Goal: Information Seeking & Learning: Check status

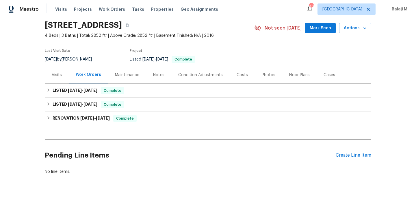
scroll to position [30, 0]
click at [135, 72] on div "Maintenance" at bounding box center [127, 75] width 24 height 6
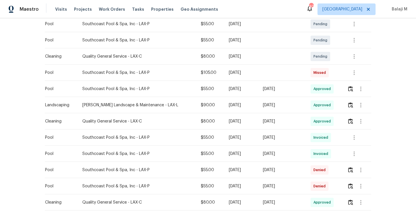
scroll to position [110, 0]
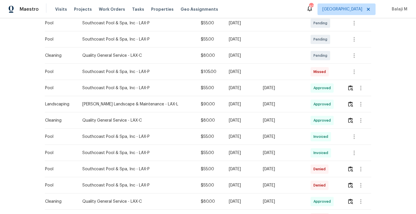
drag, startPoint x: 206, startPoint y: 125, endPoint x: 281, endPoint y: 128, distance: 74.7
click at [281, 128] on tr "Cleaning Quality General Service - LAX-C $80.00 [DATE] [DATE] Approved" at bounding box center [208, 120] width 327 height 16
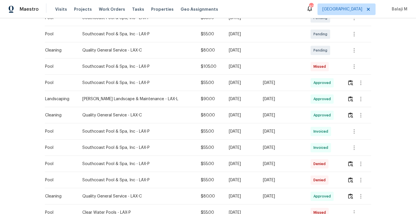
scroll to position [116, 0]
click at [280, 122] on td "[DATE]" at bounding box center [283, 115] width 48 height 16
click at [349, 122] on button "button" at bounding box center [351, 115] width 7 height 14
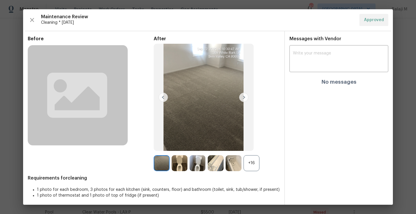
click at [250, 167] on div "+16" at bounding box center [252, 163] width 16 height 16
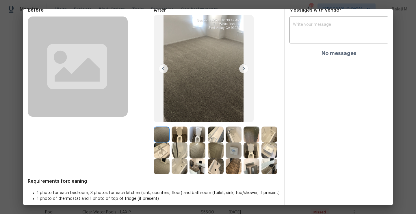
scroll to position [28, 0]
click at [159, 136] on img at bounding box center [162, 135] width 16 height 16
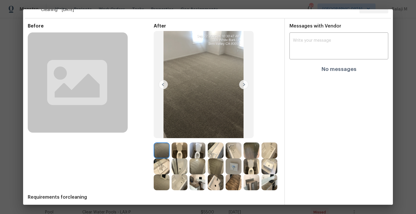
click at [163, 152] on img at bounding box center [162, 150] width 16 height 16
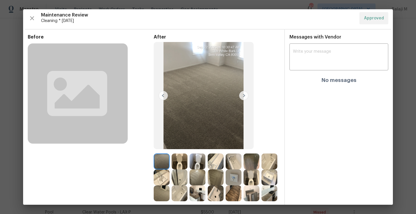
scroll to position [1, 0]
click at [243, 97] on img at bounding box center [243, 95] width 9 height 9
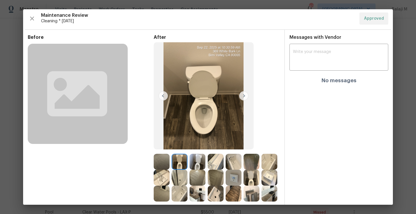
click at [178, 161] on img at bounding box center [180, 162] width 16 height 16
click at [239, 100] on img at bounding box center [243, 95] width 9 height 9
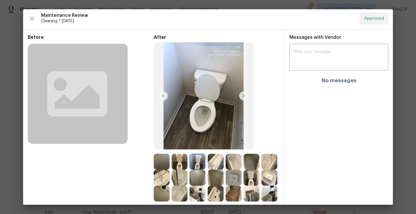
click at [193, 159] on img at bounding box center [198, 162] width 16 height 16
click at [243, 94] on img at bounding box center [243, 95] width 9 height 9
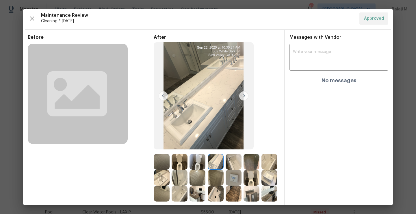
click at [234, 153] on div "After" at bounding box center [217, 117] width 126 height 167
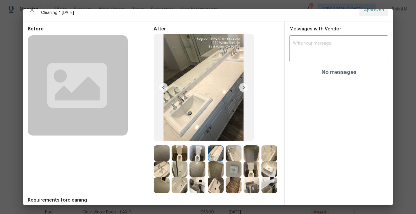
scroll to position [10, 0]
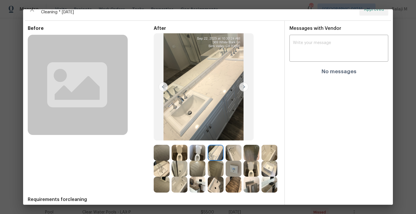
click at [232, 157] on img at bounding box center [234, 153] width 16 height 16
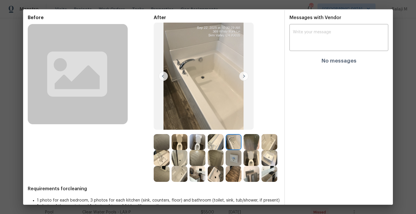
scroll to position [19, 0]
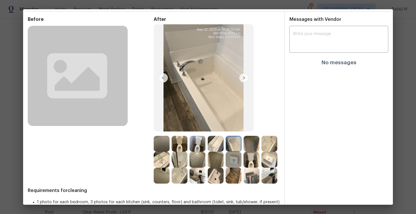
click at [250, 142] on img at bounding box center [252, 144] width 16 height 16
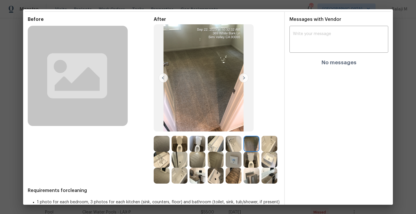
click at [250, 142] on img at bounding box center [252, 144] width 16 height 16
click at [262, 152] on img at bounding box center [270, 144] width 16 height 16
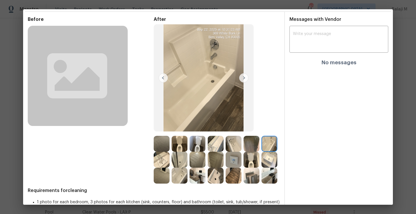
click at [170, 157] on img at bounding box center [162, 160] width 16 height 16
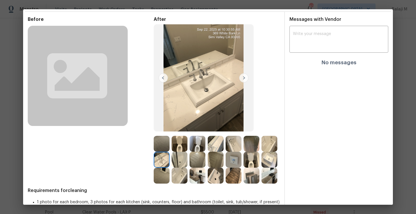
click at [188, 162] on img at bounding box center [180, 160] width 16 height 16
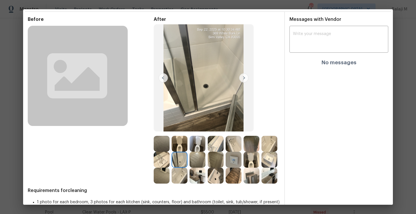
click at [206, 162] on img at bounding box center [198, 160] width 16 height 16
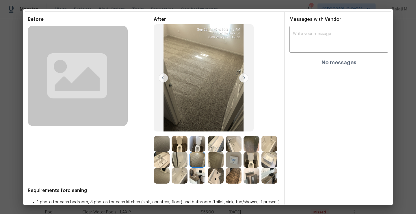
click at [206, 162] on img at bounding box center [198, 160] width 16 height 16
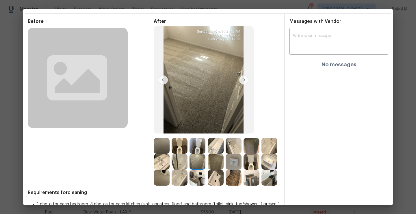
scroll to position [18, 0]
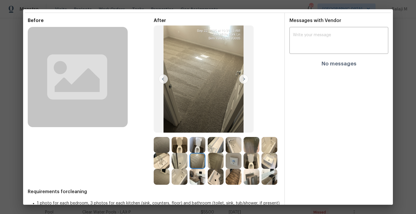
click at [224, 161] on img at bounding box center [216, 161] width 16 height 16
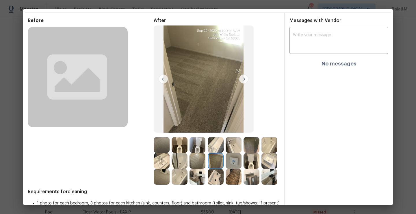
click at [242, 162] on img at bounding box center [234, 161] width 16 height 16
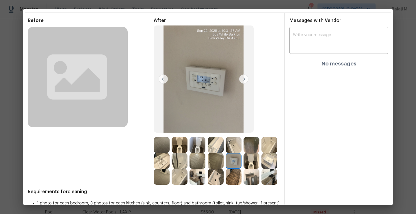
click at [242, 162] on img at bounding box center [234, 161] width 16 height 16
click at [244, 169] on img at bounding box center [252, 161] width 16 height 16
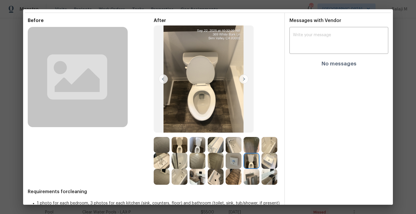
click at [262, 169] on img at bounding box center [270, 161] width 16 height 16
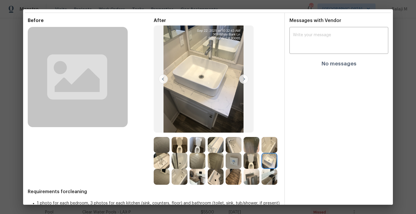
click at [170, 177] on img at bounding box center [162, 177] width 16 height 16
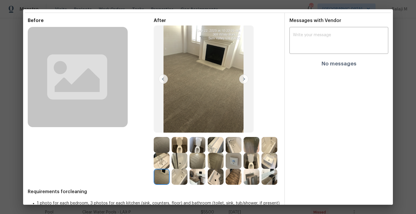
click at [188, 177] on img at bounding box center [180, 177] width 16 height 16
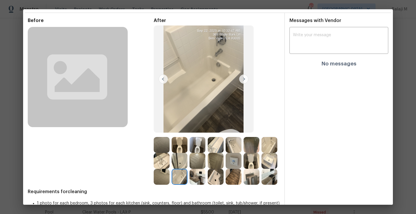
click at [188, 177] on img at bounding box center [180, 177] width 16 height 16
click at [206, 178] on img at bounding box center [198, 177] width 16 height 16
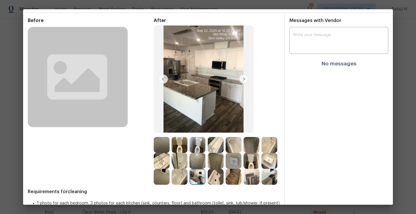
click at [206, 178] on img at bounding box center [198, 177] width 16 height 16
click at [224, 177] on img at bounding box center [216, 177] width 16 height 16
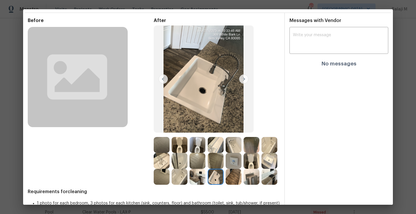
click at [262, 185] on img at bounding box center [270, 177] width 16 height 16
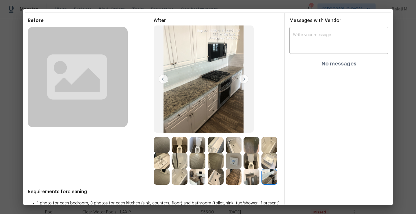
click at [262, 185] on img at bounding box center [270, 177] width 16 height 16
click at [244, 185] on img at bounding box center [252, 177] width 16 height 16
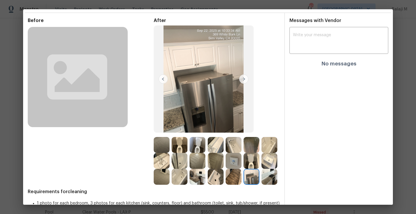
click at [226, 185] on img at bounding box center [234, 177] width 16 height 16
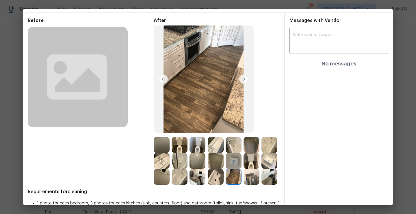
click at [226, 185] on img at bounding box center [234, 177] width 16 height 16
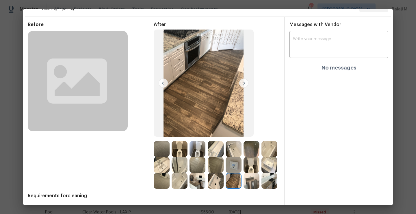
scroll to position [21, 0]
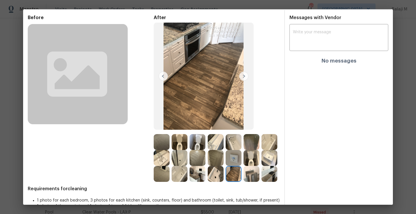
click at [224, 169] on img at bounding box center [216, 174] width 16 height 16
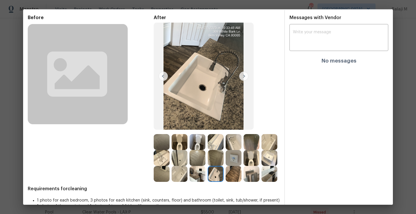
click at [224, 173] on img at bounding box center [216, 174] width 16 height 16
click at [206, 176] on img at bounding box center [198, 174] width 16 height 16
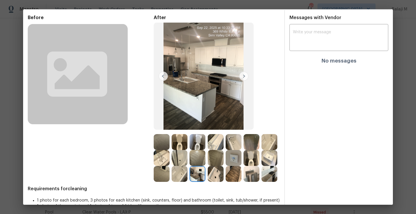
click at [170, 176] on img at bounding box center [162, 174] width 16 height 16
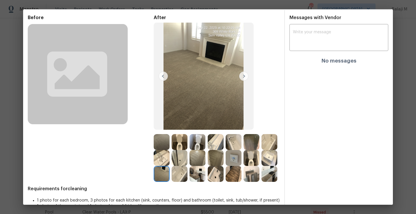
click at [188, 175] on img at bounding box center [180, 174] width 16 height 16
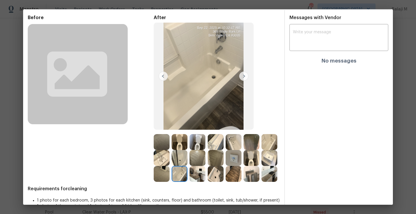
click at [262, 166] on img at bounding box center [270, 158] width 16 height 16
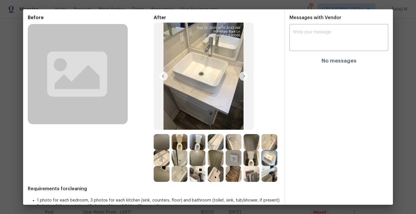
click at [170, 174] on img at bounding box center [162, 174] width 16 height 16
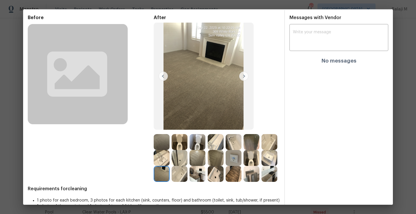
click at [244, 166] on img at bounding box center [252, 158] width 16 height 16
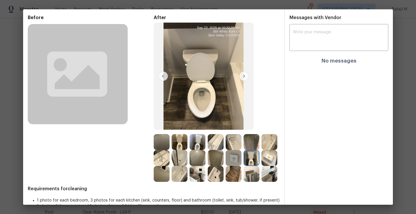
click at [226, 182] on img at bounding box center [234, 174] width 16 height 16
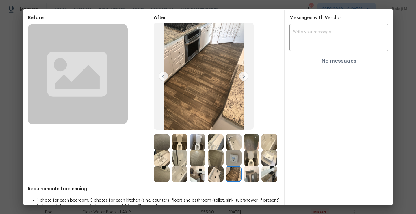
click at [170, 171] on img at bounding box center [162, 174] width 16 height 16
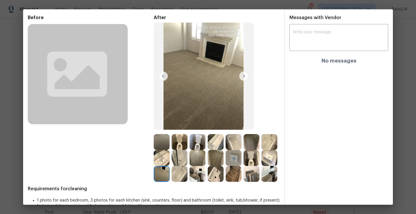
click at [188, 155] on img at bounding box center [180, 158] width 16 height 16
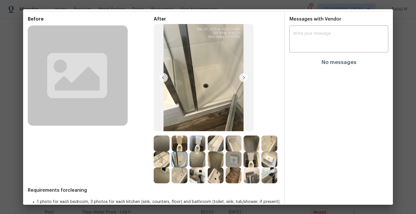
scroll to position [21, 0]
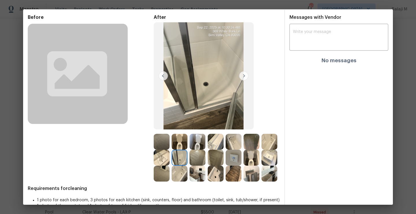
click at [206, 151] on img at bounding box center [198, 158] width 16 height 16
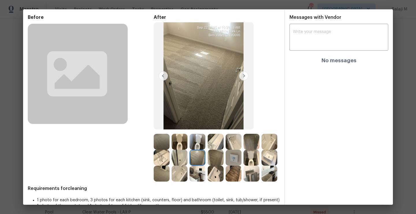
click at [224, 156] on img at bounding box center [216, 158] width 16 height 16
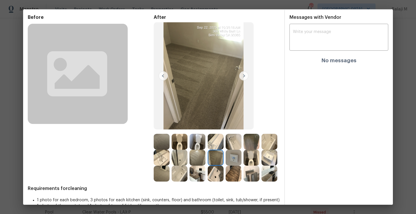
click at [242, 159] on img at bounding box center [234, 158] width 16 height 16
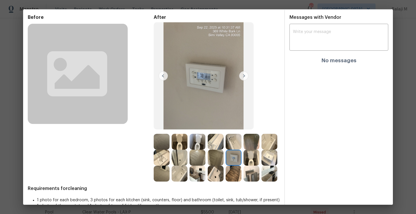
click at [244, 165] on img at bounding box center [252, 158] width 16 height 16
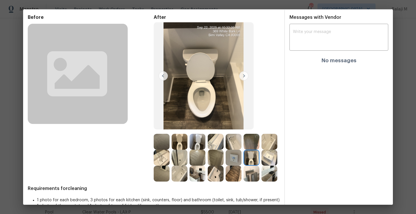
click at [262, 165] on img at bounding box center [270, 158] width 16 height 16
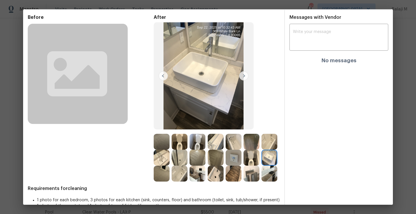
click at [161, 146] on img at bounding box center [162, 142] width 16 height 16
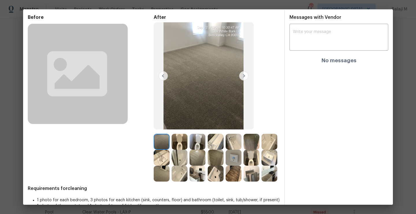
click at [172, 146] on img at bounding box center [180, 142] width 16 height 16
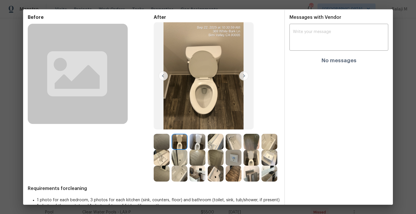
scroll to position [0, 0]
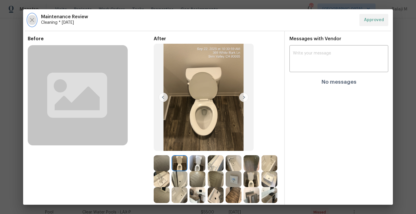
click at [32, 19] on icon "button" at bounding box center [32, 20] width 4 height 4
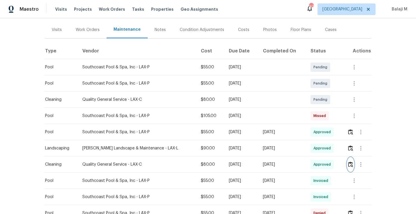
scroll to position [66, 0]
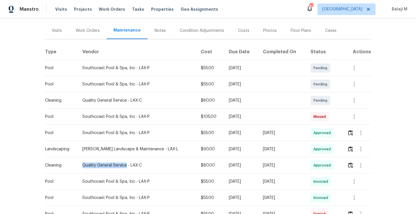
drag, startPoint x: 80, startPoint y: 169, endPoint x: 125, endPoint y: 171, distance: 44.6
click at [125, 171] on td "Quality General Service - LAX-C" at bounding box center [137, 165] width 119 height 16
copy div "Quality General Service"
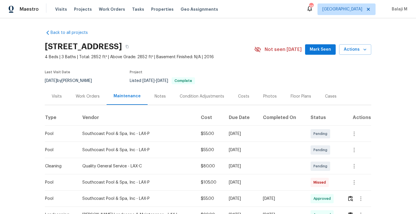
scroll to position [39, 0]
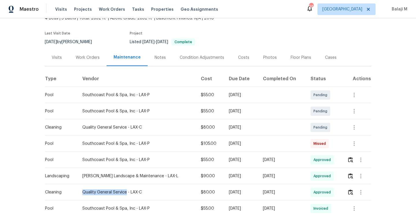
copy div "Quality General Service"
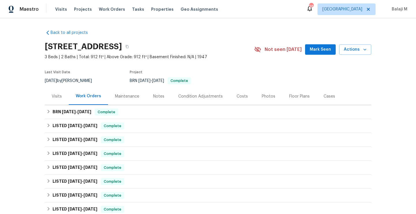
click at [129, 95] on div "Maintenance" at bounding box center [127, 96] width 24 height 6
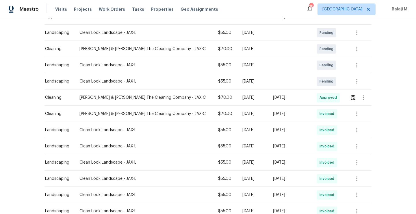
scroll to position [103, 0]
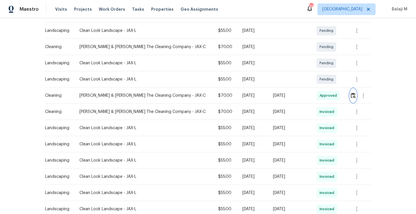
click at [353, 96] on button "button" at bounding box center [353, 95] width 7 height 14
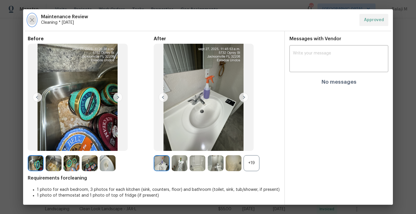
click at [32, 21] on icon "button" at bounding box center [32, 20] width 4 height 4
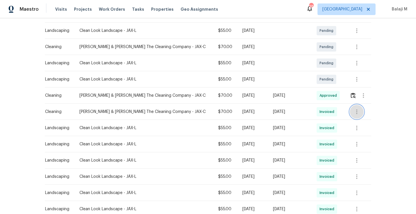
click at [357, 113] on icon "button" at bounding box center [357, 111] width 1 height 5
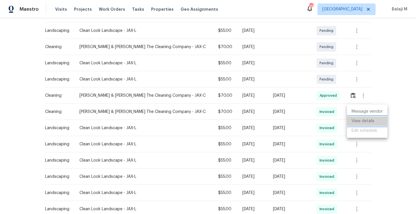
click at [359, 119] on li "View details" at bounding box center [367, 121] width 40 height 10
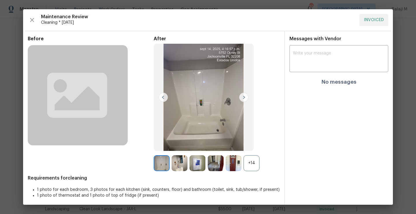
click at [249, 162] on div "+14" at bounding box center [252, 163] width 16 height 16
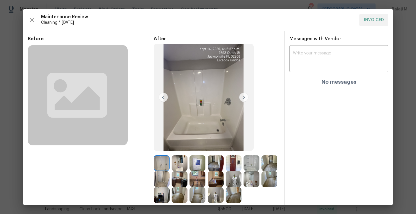
scroll to position [20, 0]
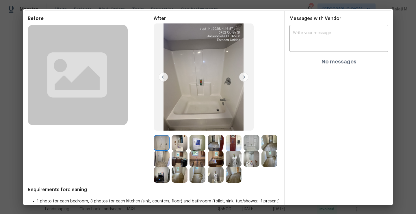
click at [162, 143] on img at bounding box center [162, 143] width 16 height 16
click at [164, 141] on img at bounding box center [162, 143] width 16 height 16
click at [175, 141] on img at bounding box center [180, 143] width 16 height 16
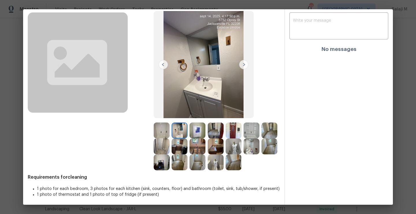
scroll to position [43, 0]
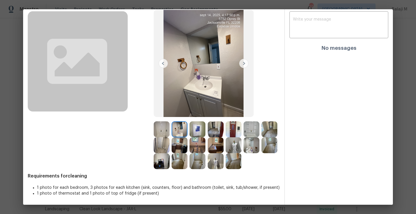
click at [169, 121] on div at bounding box center [163, 129] width 18 height 16
click at [177, 121] on img at bounding box center [180, 129] width 16 height 16
click at [197, 122] on img at bounding box center [198, 129] width 16 height 16
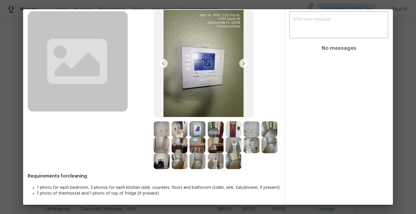
click at [209, 121] on img at bounding box center [216, 129] width 16 height 16
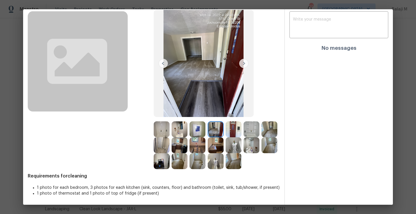
click at [233, 121] on img at bounding box center [234, 129] width 16 height 16
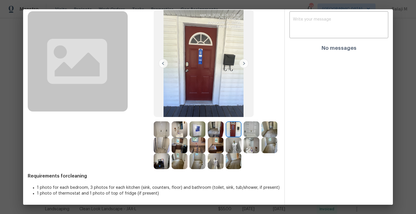
click at [233, 121] on img at bounding box center [234, 129] width 16 height 16
click at [245, 121] on img at bounding box center [252, 129] width 16 height 16
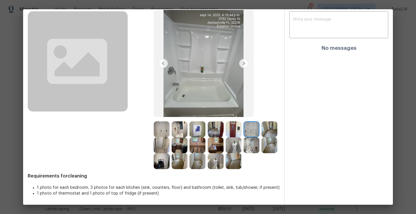
click at [245, 121] on img at bounding box center [252, 129] width 16 height 16
click at [262, 134] on img at bounding box center [270, 129] width 16 height 16
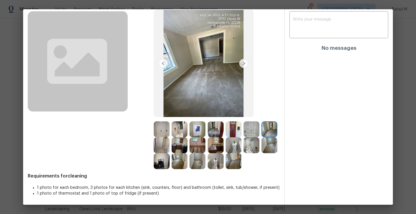
click at [262, 134] on img at bounding box center [270, 129] width 16 height 16
click at [170, 137] on img at bounding box center [162, 145] width 16 height 16
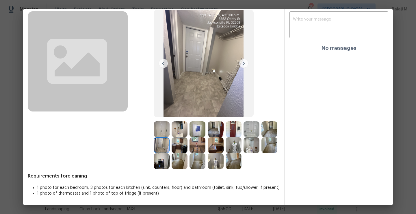
click at [170, 137] on img at bounding box center [162, 145] width 16 height 16
click at [188, 140] on img at bounding box center [180, 145] width 16 height 16
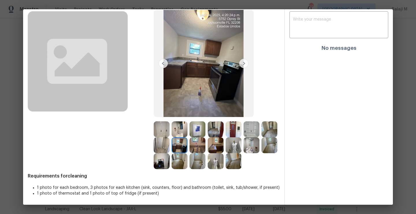
click at [206, 140] on img at bounding box center [198, 145] width 16 height 16
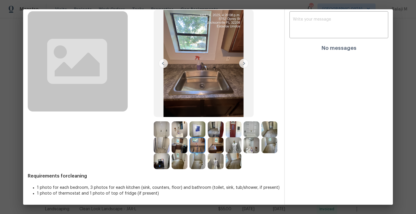
click at [224, 140] on img at bounding box center [216, 145] width 16 height 16
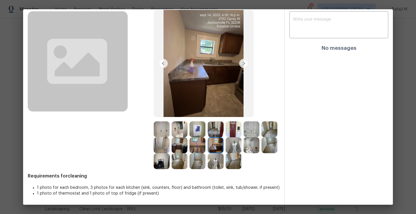
click at [206, 142] on img at bounding box center [198, 145] width 16 height 16
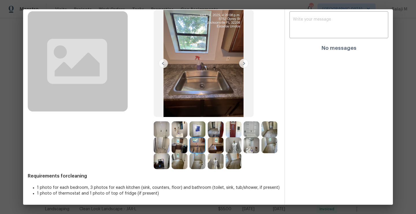
click at [206, 140] on img at bounding box center [198, 145] width 16 height 16
click at [242, 142] on img at bounding box center [234, 145] width 16 height 16
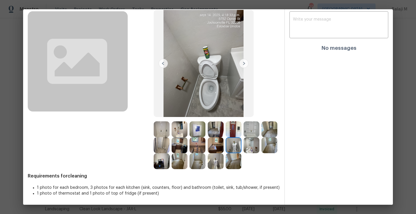
click at [244, 153] on img at bounding box center [252, 145] width 16 height 16
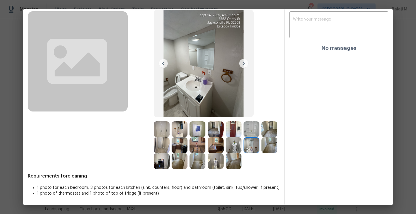
click at [262, 153] on img at bounding box center [270, 145] width 16 height 16
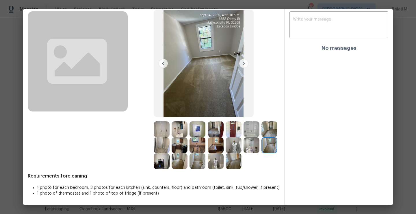
click at [170, 157] on img at bounding box center [162, 161] width 16 height 16
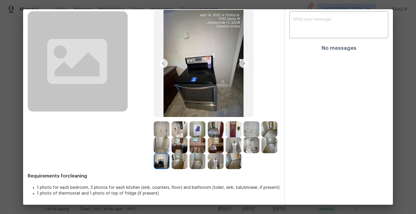
click at [188, 153] on img at bounding box center [180, 161] width 16 height 16
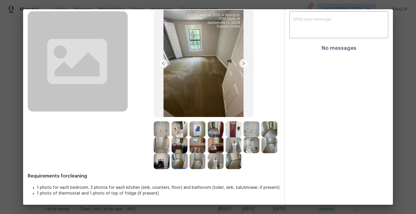
click at [206, 153] on img at bounding box center [198, 161] width 16 height 16
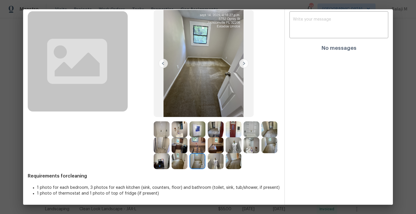
click at [224, 153] on img at bounding box center [216, 161] width 16 height 16
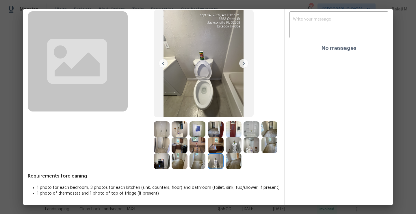
click at [226, 169] on img at bounding box center [234, 161] width 16 height 16
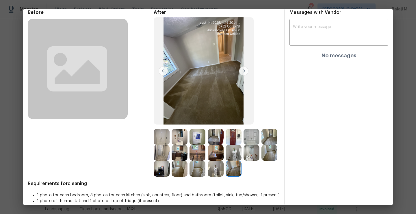
scroll to position [25, 0]
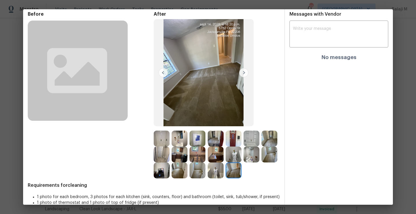
click at [191, 134] on img at bounding box center [198, 138] width 16 height 16
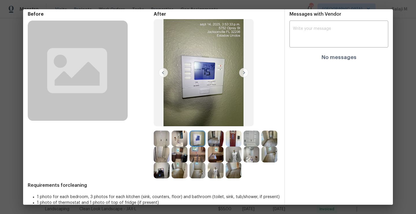
click at [179, 139] on img at bounding box center [180, 138] width 16 height 16
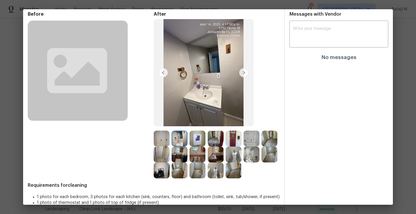
click at [154, 137] on img at bounding box center [162, 138] width 16 height 16
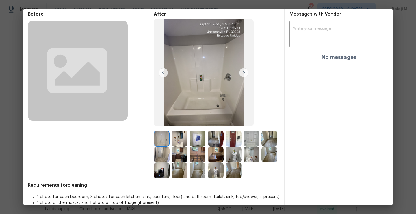
click at [221, 136] on img at bounding box center [216, 138] width 16 height 16
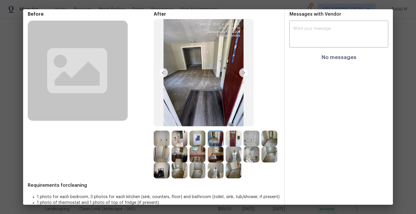
click at [228, 137] on img at bounding box center [234, 138] width 16 height 16
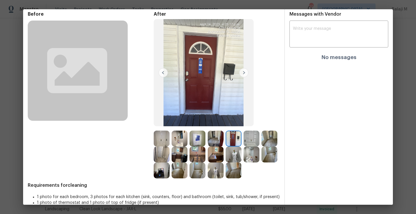
click at [237, 138] on img at bounding box center [234, 138] width 16 height 16
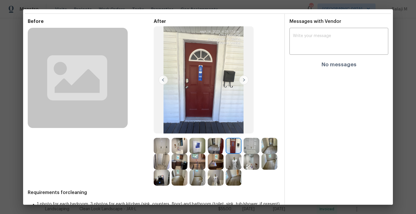
scroll to position [0, 0]
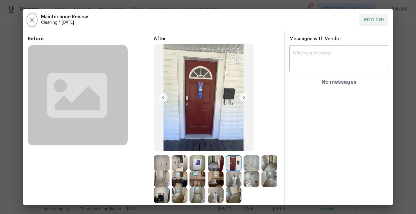
click at [32, 19] on icon "button" at bounding box center [32, 20] width 4 height 4
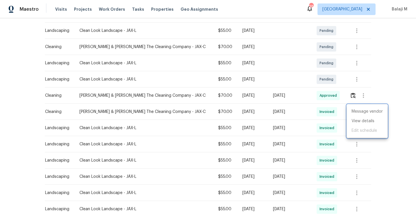
click at [291, 97] on div at bounding box center [208, 107] width 416 height 214
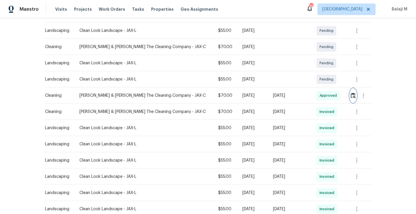
click at [351, 97] on img "button" at bounding box center [353, 95] width 5 height 5
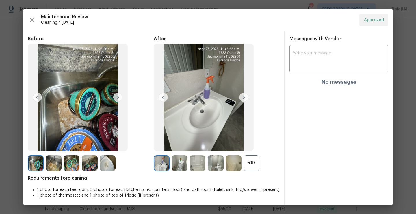
click at [250, 162] on div "+19" at bounding box center [252, 163] width 16 height 16
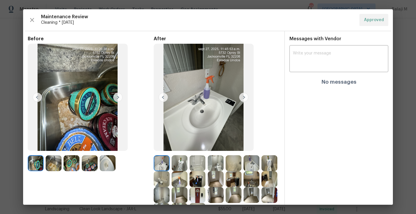
click at [163, 163] on img at bounding box center [162, 163] width 16 height 16
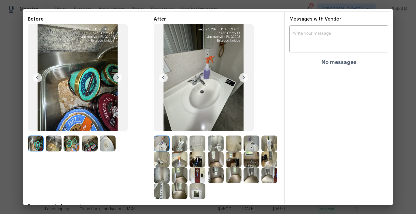
scroll to position [22, 0]
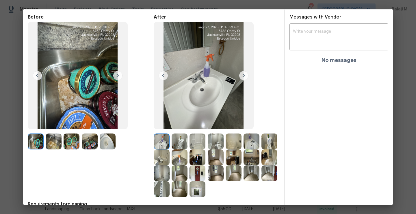
click at [185, 146] on img at bounding box center [180, 141] width 16 height 16
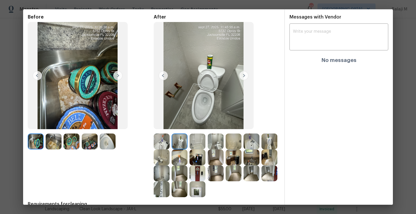
click at [183, 145] on img at bounding box center [180, 141] width 16 height 16
click at [181, 139] on img at bounding box center [180, 141] width 16 height 16
click at [195, 141] on img at bounding box center [198, 141] width 16 height 16
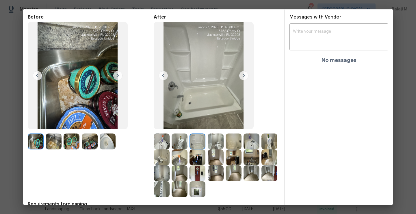
click at [198, 141] on img at bounding box center [198, 141] width 16 height 16
click at [217, 141] on img at bounding box center [216, 141] width 16 height 16
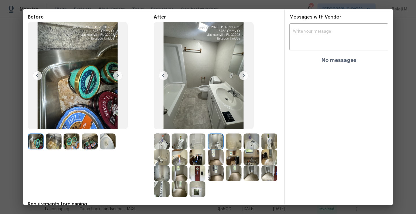
click at [217, 141] on img at bounding box center [216, 141] width 16 height 16
click at [226, 141] on img at bounding box center [234, 141] width 16 height 16
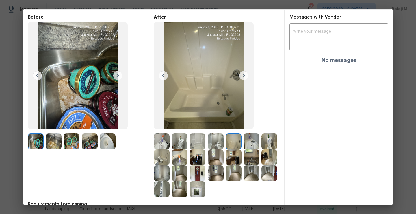
click at [226, 141] on img at bounding box center [234, 141] width 16 height 16
click at [229, 140] on img at bounding box center [234, 141] width 16 height 16
click at [259, 140] on div at bounding box center [253, 141] width 18 height 16
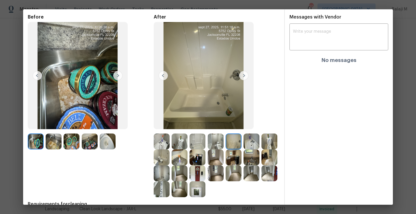
click at [250, 142] on img at bounding box center [252, 141] width 16 height 16
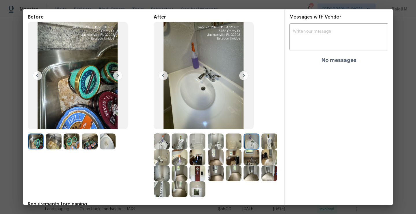
click at [250, 142] on img at bounding box center [252, 141] width 16 height 16
click at [262, 149] on img at bounding box center [270, 141] width 16 height 16
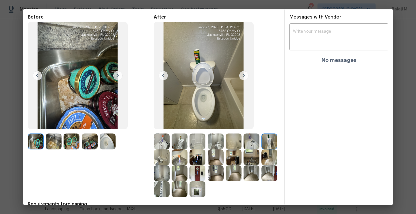
click at [262, 149] on img at bounding box center [270, 141] width 16 height 16
click at [170, 156] on img at bounding box center [162, 157] width 16 height 16
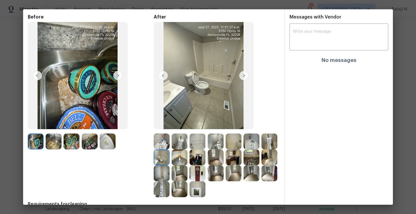
click at [188, 155] on img at bounding box center [180, 157] width 16 height 16
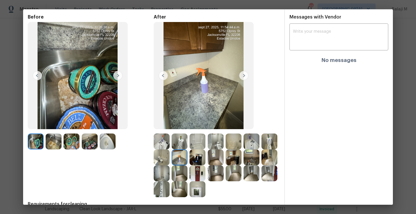
click at [188, 155] on img at bounding box center [180, 157] width 16 height 16
click at [206, 157] on img at bounding box center [198, 157] width 16 height 16
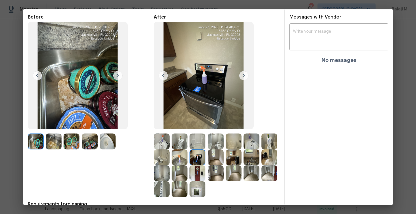
click at [206, 157] on img at bounding box center [198, 157] width 16 height 16
click at [224, 161] on img at bounding box center [216, 157] width 16 height 16
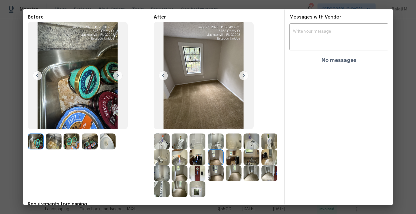
click at [224, 161] on img at bounding box center [216, 157] width 16 height 16
click at [242, 162] on img at bounding box center [234, 157] width 16 height 16
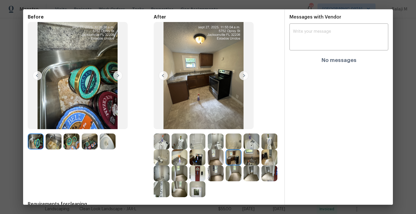
click at [242, 162] on img at bounding box center [234, 157] width 16 height 16
click at [201, 100] on img at bounding box center [204, 75] width 100 height 107
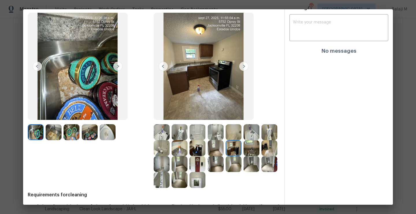
click at [244, 156] on img at bounding box center [252, 148] width 16 height 16
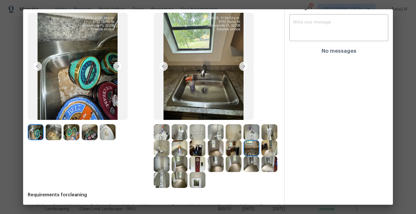
click at [244, 156] on img at bounding box center [252, 148] width 16 height 16
click at [262, 156] on img at bounding box center [270, 148] width 16 height 16
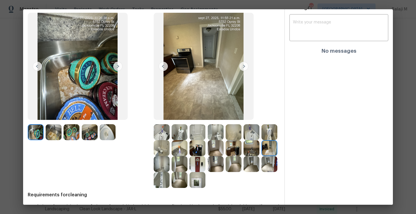
click at [262, 156] on img at bounding box center [270, 148] width 16 height 16
click at [170, 162] on img at bounding box center [162, 164] width 16 height 16
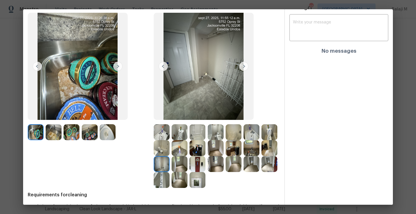
click at [170, 162] on img at bounding box center [162, 164] width 16 height 16
click at [188, 164] on img at bounding box center [180, 164] width 16 height 16
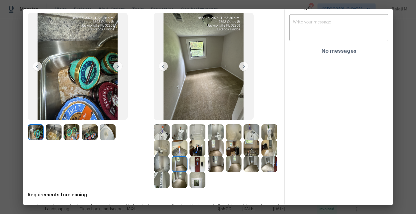
click at [188, 164] on img at bounding box center [180, 164] width 16 height 16
click at [206, 164] on img at bounding box center [198, 164] width 16 height 16
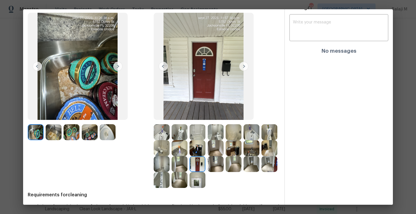
click at [224, 164] on img at bounding box center [216, 164] width 16 height 16
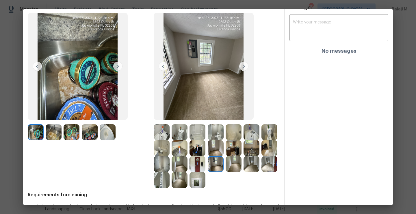
click at [226, 172] on img at bounding box center [234, 164] width 16 height 16
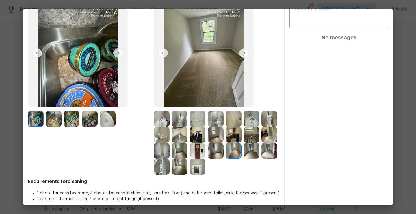
scroll to position [45, 0]
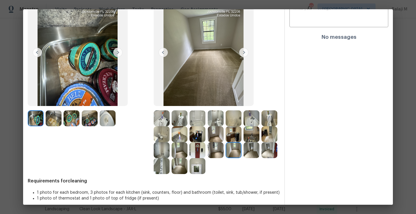
click at [226, 158] on img at bounding box center [234, 150] width 16 height 16
click at [244, 158] on img at bounding box center [252, 150] width 16 height 16
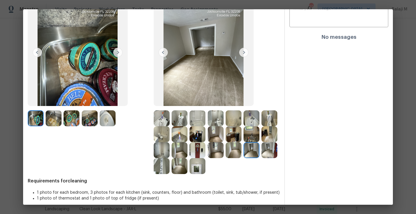
click at [244, 158] on img at bounding box center [252, 150] width 16 height 16
click at [262, 158] on img at bounding box center [270, 150] width 16 height 16
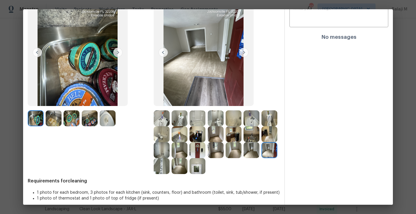
click at [262, 158] on img at bounding box center [270, 150] width 16 height 16
click at [170, 170] on img at bounding box center [162, 166] width 16 height 16
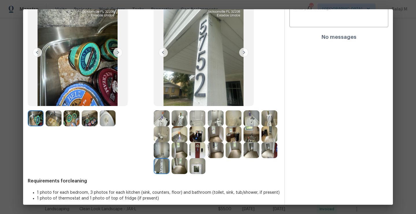
click at [188, 170] on img at bounding box center [180, 166] width 16 height 16
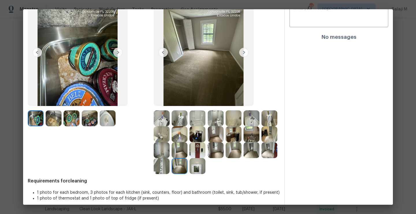
click at [188, 171] on img at bounding box center [180, 166] width 16 height 16
click at [188, 170] on img at bounding box center [180, 166] width 16 height 16
click at [206, 167] on img at bounding box center [198, 166] width 16 height 16
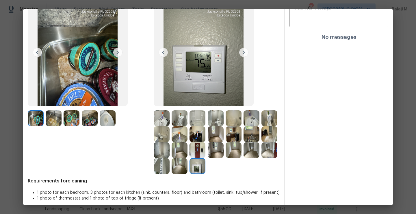
click at [206, 167] on img at bounding box center [198, 166] width 16 height 16
click at [188, 165] on img at bounding box center [180, 166] width 16 height 16
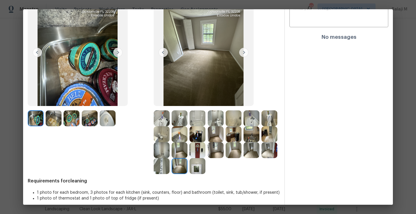
click at [170, 165] on img at bounding box center [162, 166] width 16 height 16
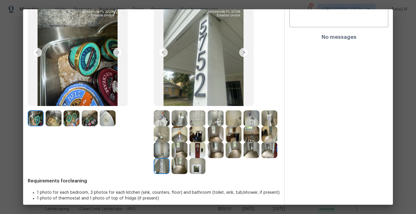
click at [170, 165] on img at bounding box center [162, 166] width 16 height 16
click at [262, 158] on img at bounding box center [270, 150] width 16 height 16
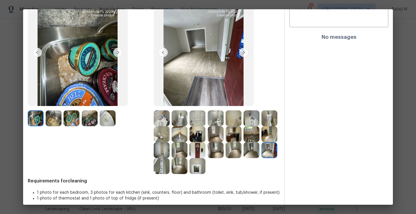
click at [226, 158] on img at bounding box center [234, 150] width 16 height 16
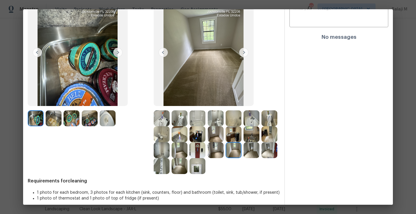
click at [262, 126] on img at bounding box center [270, 118] width 16 height 16
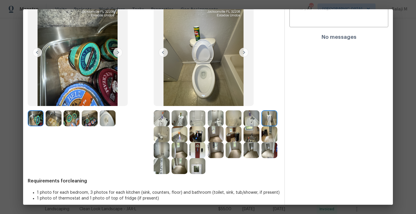
click at [160, 117] on img at bounding box center [162, 118] width 16 height 16
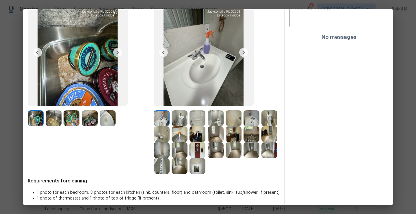
click at [167, 117] on img at bounding box center [162, 118] width 16 height 16
click at [181, 117] on img at bounding box center [180, 118] width 16 height 16
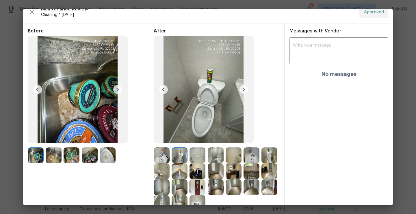
scroll to position [0, 0]
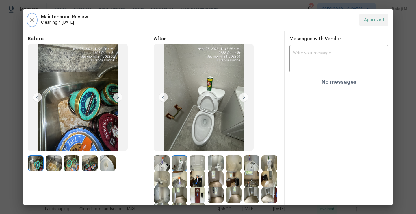
click at [31, 20] on icon "button" at bounding box center [32, 19] width 7 height 7
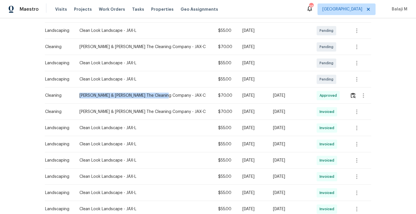
drag, startPoint x: 79, startPoint y: 95, endPoint x: 166, endPoint y: 97, distance: 87.1
click at [166, 97] on div "Montalvo & Sangalang The Cleaning Company - JAX-C" at bounding box center [145, 96] width 130 height 6
copy div "Montalvo & Sangalang The Cleaning Company"
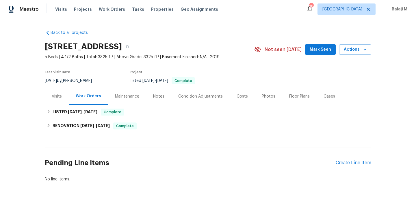
click at [123, 92] on div "Maintenance" at bounding box center [127, 96] width 38 height 17
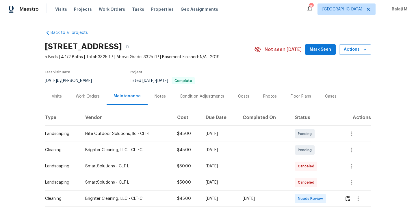
scroll to position [32, 0]
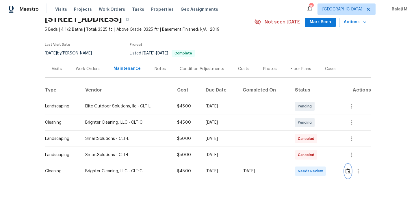
click at [348, 168] on img "button" at bounding box center [348, 170] width 5 height 5
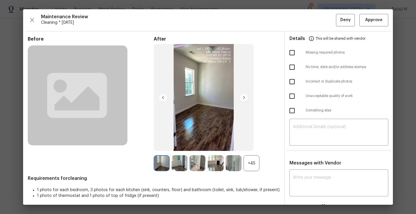
scroll to position [5, 0]
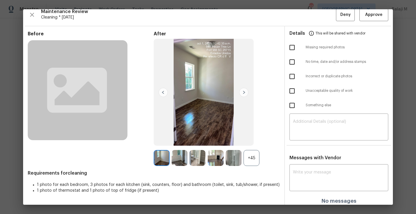
click at [247, 154] on div "+45" at bounding box center [252, 158] width 16 height 16
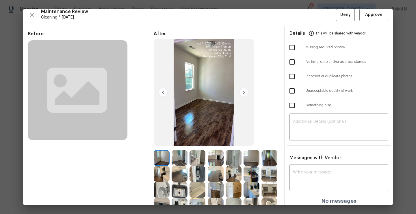
click at [163, 156] on img at bounding box center [162, 158] width 16 height 16
click at [178, 157] on img at bounding box center [180, 158] width 16 height 16
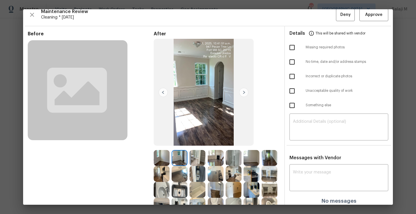
click at [201, 157] on img at bounding box center [198, 158] width 16 height 16
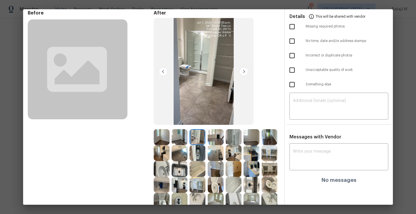
scroll to position [28, 0]
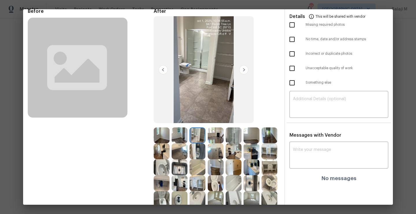
click at [208, 147] on div at bounding box center [199, 151] width 18 height 16
click at [215, 138] on img at bounding box center [216, 135] width 16 height 16
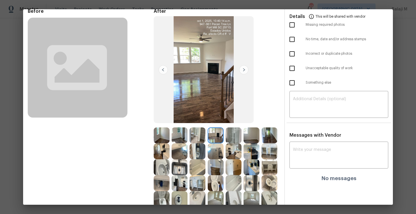
scroll to position [21, 0]
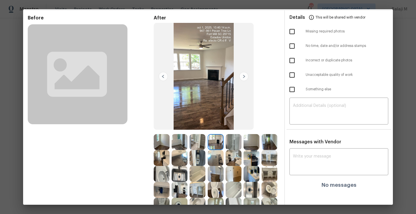
click at [233, 142] on img at bounding box center [234, 142] width 16 height 16
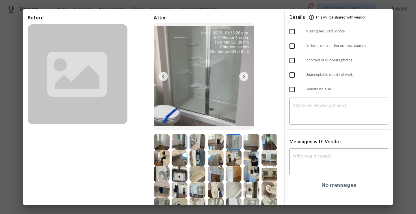
click at [255, 142] on img at bounding box center [252, 142] width 16 height 16
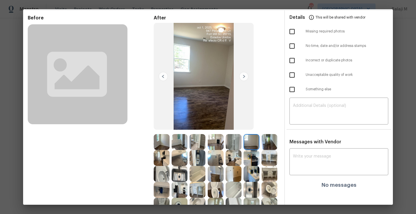
click at [262, 150] on img at bounding box center [270, 142] width 16 height 16
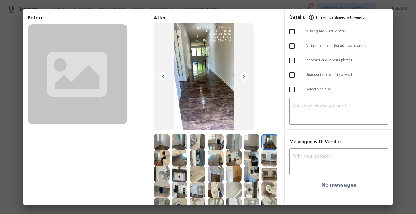
click at [170, 158] on img at bounding box center [162, 158] width 16 height 16
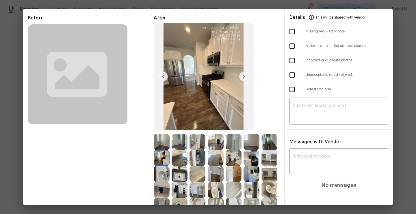
click at [188, 160] on img at bounding box center [180, 158] width 16 height 16
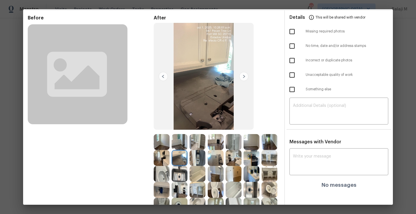
click at [206, 160] on img at bounding box center [198, 158] width 16 height 16
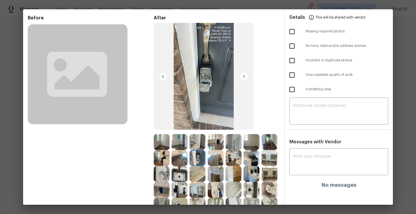
click at [224, 163] on img at bounding box center [216, 158] width 16 height 16
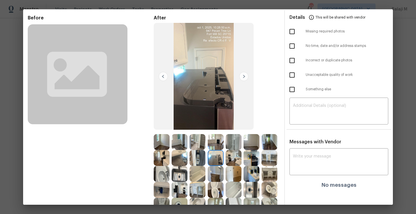
click at [242, 163] on img at bounding box center [234, 158] width 16 height 16
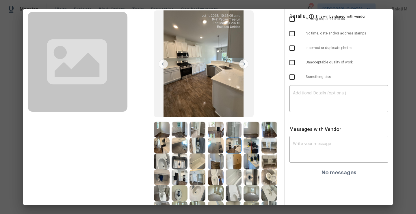
scroll to position [31, 0]
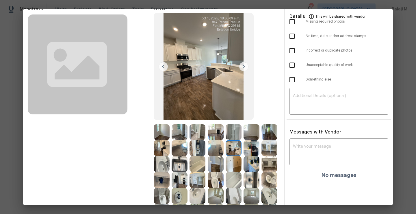
click at [244, 156] on img at bounding box center [252, 148] width 16 height 16
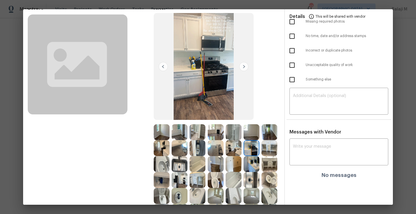
click at [262, 156] on img at bounding box center [270, 148] width 16 height 16
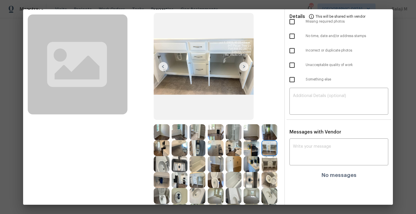
click at [170, 169] on img at bounding box center [162, 164] width 16 height 16
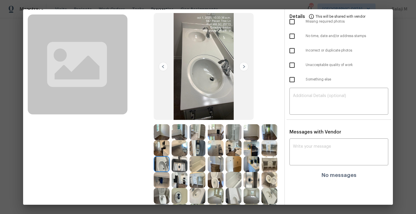
click at [188, 169] on img at bounding box center [180, 164] width 16 height 16
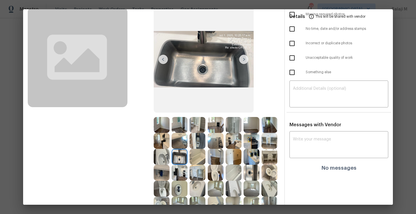
scroll to position [0, 0]
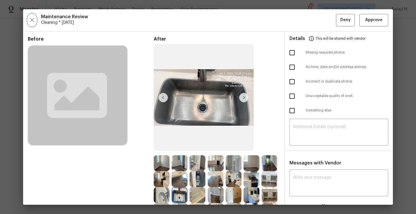
click at [32, 18] on icon "button" at bounding box center [32, 19] width 7 height 7
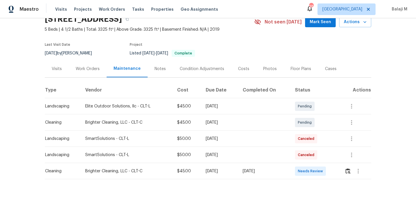
click at [231, 50] on div "Listed 9/24/2025 - 9/30/2025 Complete" at bounding box center [185, 53] width 111 height 7
click at [345, 167] on button "button" at bounding box center [348, 171] width 7 height 14
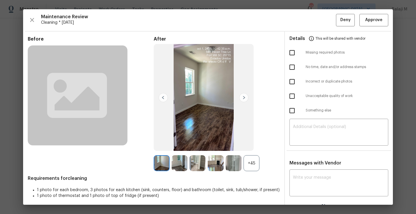
click at [252, 163] on div "+45" at bounding box center [252, 163] width 16 height 16
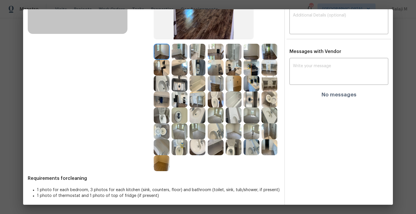
scroll to position [114, 0]
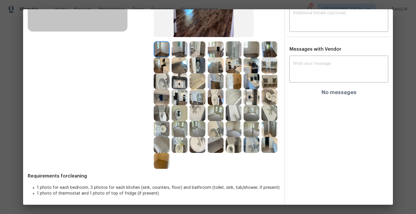
click at [170, 169] on img at bounding box center [162, 161] width 16 height 16
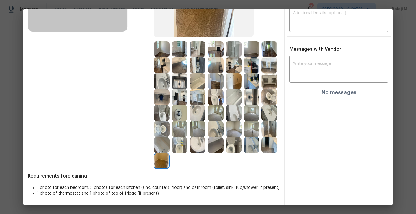
click at [170, 169] on img at bounding box center [162, 161] width 16 height 16
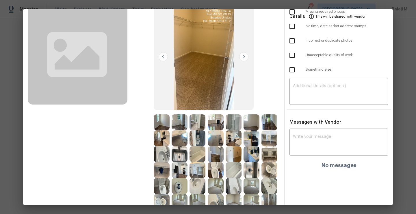
scroll to position [26, 0]
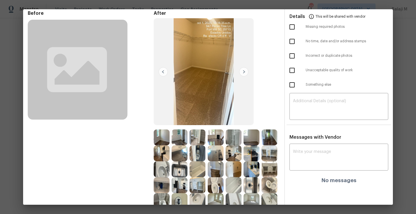
click at [166, 67] on img at bounding box center [163, 71] width 9 height 9
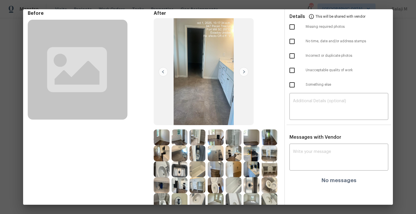
click at [160, 73] on img at bounding box center [163, 71] width 9 height 9
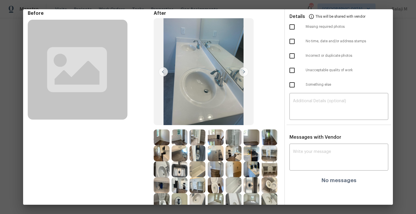
click at [160, 73] on img at bounding box center [163, 71] width 9 height 9
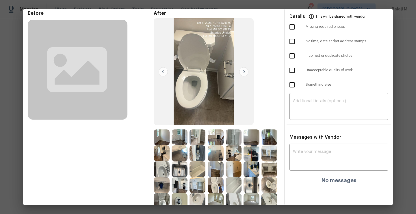
click at [160, 73] on img at bounding box center [163, 71] width 9 height 9
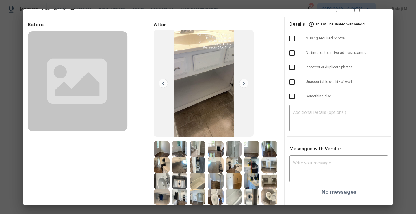
scroll to position [12, 0]
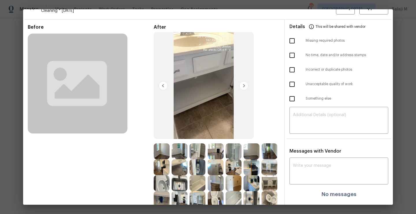
click at [162, 85] on img at bounding box center [163, 85] width 9 height 9
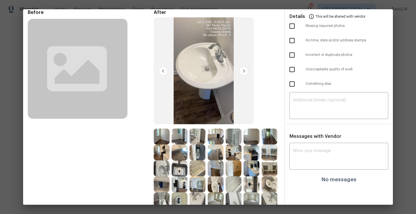
scroll to position [27, 0]
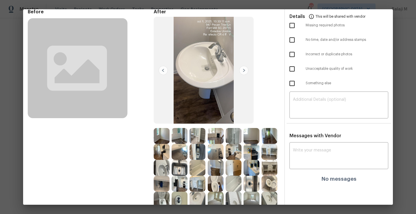
click at [161, 71] on img at bounding box center [163, 70] width 9 height 9
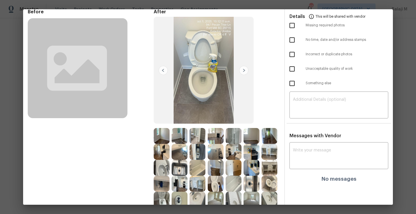
click at [162, 71] on img at bounding box center [163, 70] width 9 height 9
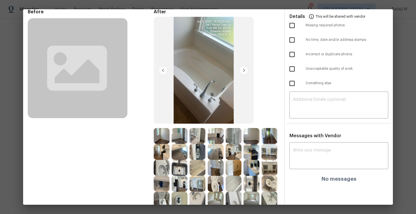
click at [162, 71] on img at bounding box center [163, 70] width 9 height 9
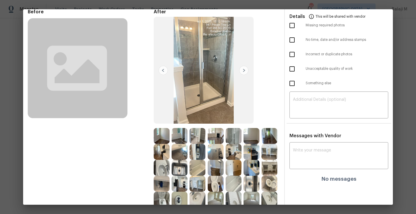
click at [162, 71] on img at bounding box center [163, 70] width 9 height 9
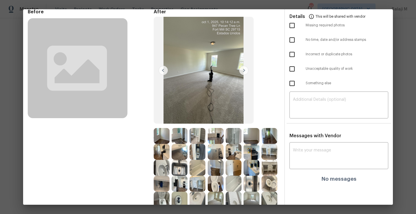
click at [162, 71] on img at bounding box center [163, 70] width 9 height 9
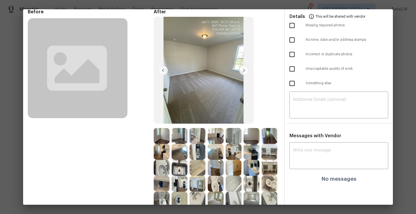
click at [162, 71] on img at bounding box center [163, 70] width 9 height 9
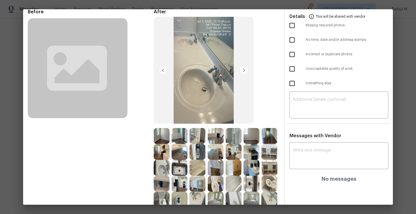
click at [162, 71] on img at bounding box center [163, 70] width 9 height 9
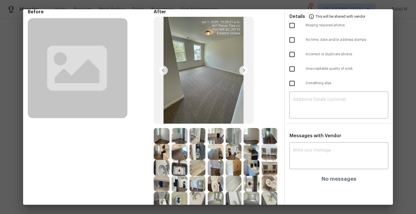
click at [162, 71] on img at bounding box center [163, 70] width 9 height 9
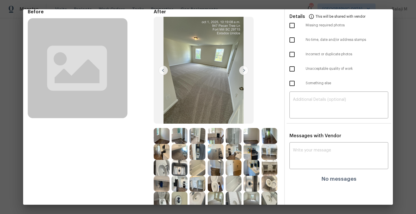
click at [162, 71] on img at bounding box center [163, 70] width 9 height 9
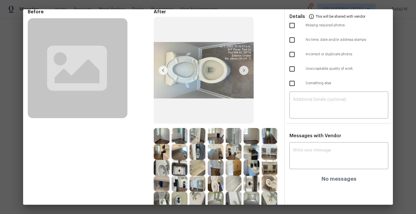
click at [165, 71] on img at bounding box center [163, 70] width 9 height 9
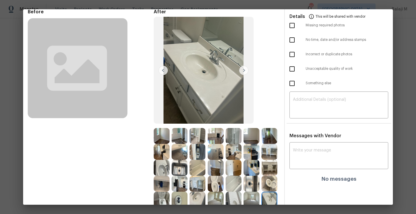
click at [165, 71] on img at bounding box center [163, 70] width 9 height 9
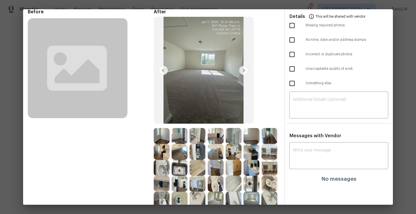
click at [161, 73] on img at bounding box center [163, 70] width 9 height 9
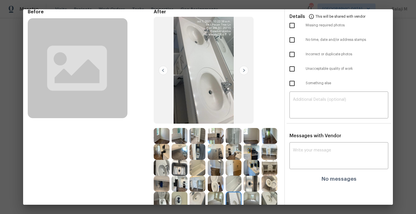
click at [166, 70] on img at bounding box center [163, 70] width 9 height 9
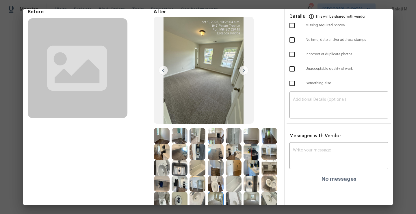
click at [170, 64] on img at bounding box center [204, 70] width 100 height 107
click at [161, 75] on img at bounding box center [204, 70] width 100 height 107
click at [161, 75] on img at bounding box center [163, 70] width 9 height 9
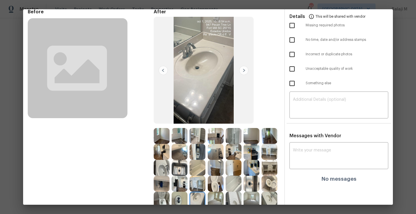
click at [161, 72] on img at bounding box center [163, 70] width 9 height 9
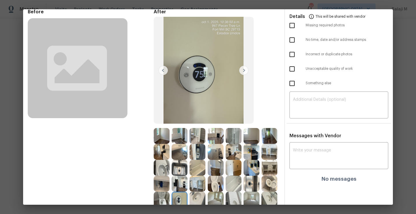
click at [242, 69] on img at bounding box center [243, 70] width 9 height 9
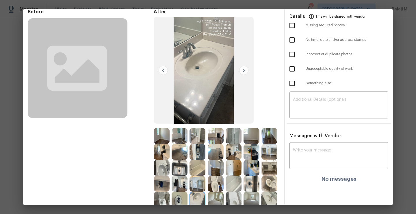
click at [160, 73] on img at bounding box center [163, 70] width 9 height 9
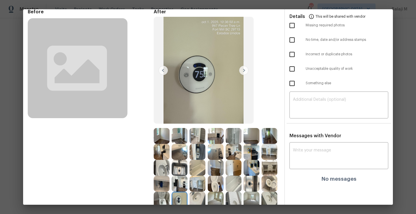
click at [160, 73] on img at bounding box center [163, 70] width 9 height 9
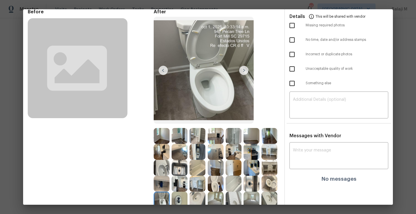
click at [161, 69] on img at bounding box center [163, 70] width 9 height 9
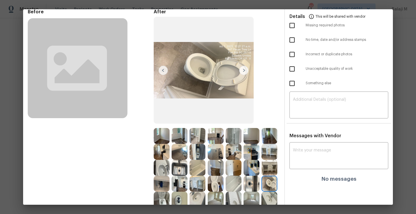
click at [161, 69] on img at bounding box center [163, 70] width 9 height 9
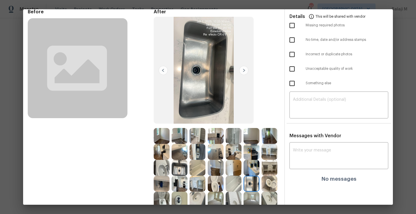
click at [161, 69] on img at bounding box center [163, 70] width 9 height 9
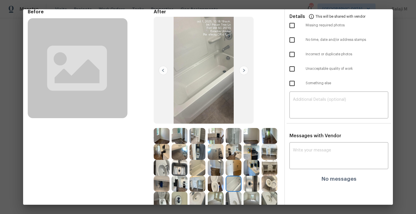
click at [161, 69] on img at bounding box center [163, 70] width 9 height 9
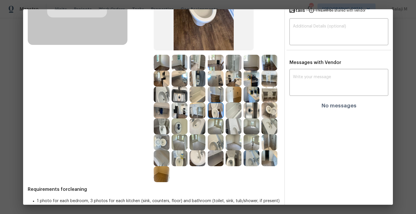
scroll to position [105, 0]
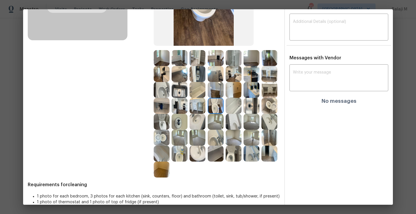
click at [226, 114] on img at bounding box center [234, 106] width 16 height 16
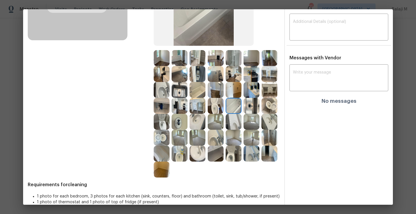
click at [244, 114] on img at bounding box center [252, 106] width 16 height 16
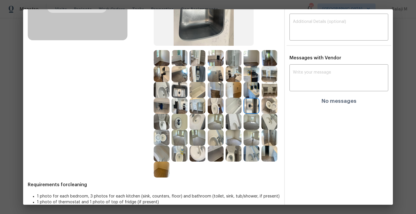
click at [244, 130] on img at bounding box center [252, 122] width 16 height 16
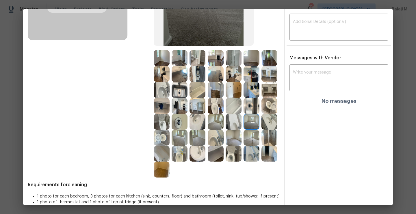
click at [262, 114] on img at bounding box center [270, 106] width 16 height 16
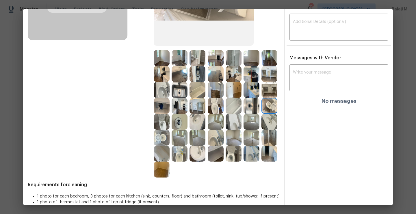
click at [170, 121] on img at bounding box center [162, 122] width 16 height 16
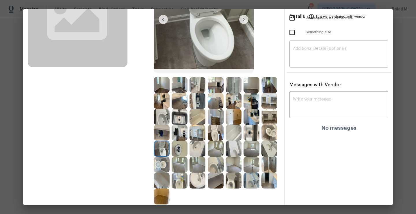
scroll to position [75, 0]
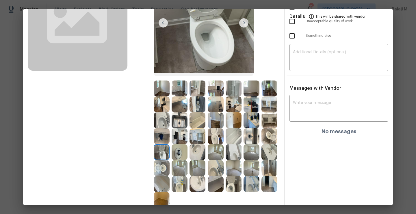
click at [188, 153] on img at bounding box center [180, 152] width 16 height 16
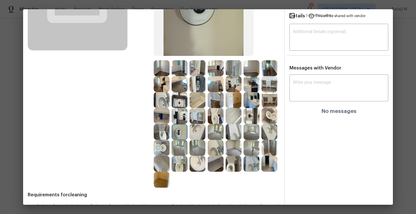
scroll to position [97, 0]
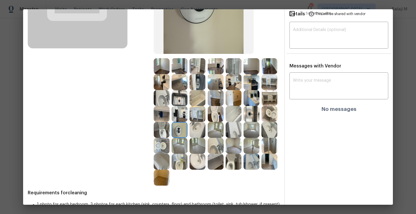
click at [190, 138] on img at bounding box center [198, 130] width 16 height 16
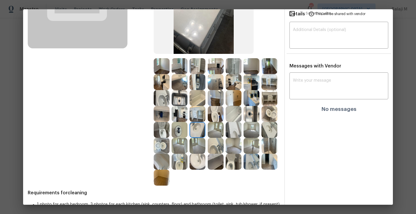
click at [208, 138] on img at bounding box center [216, 130] width 16 height 16
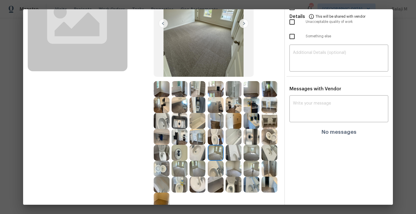
scroll to position [85, 0]
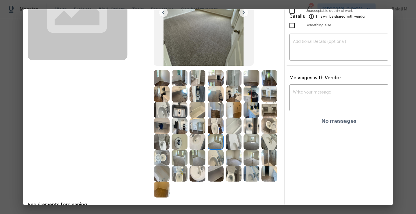
click at [208, 150] on div at bounding box center [217, 142] width 18 height 16
click at [226, 150] on div at bounding box center [235, 142] width 18 height 16
click at [226, 150] on img at bounding box center [234, 142] width 16 height 16
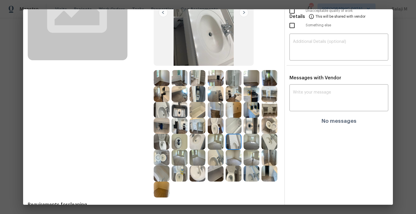
click at [244, 150] on img at bounding box center [252, 142] width 16 height 16
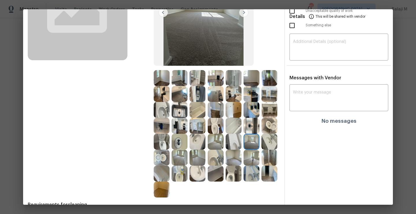
click at [262, 150] on img at bounding box center [270, 142] width 16 height 16
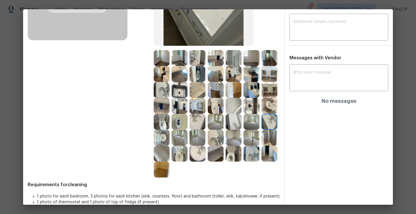
scroll to position [117, 0]
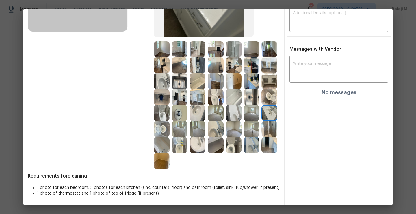
click at [262, 121] on img at bounding box center [270, 113] width 16 height 16
click at [244, 121] on img at bounding box center [252, 113] width 16 height 16
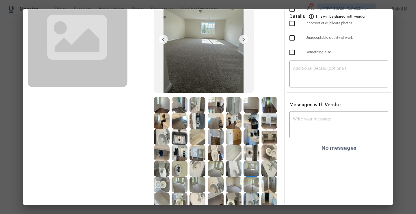
scroll to position [51, 0]
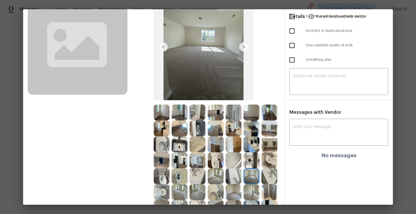
click at [195, 114] on img at bounding box center [198, 112] width 16 height 16
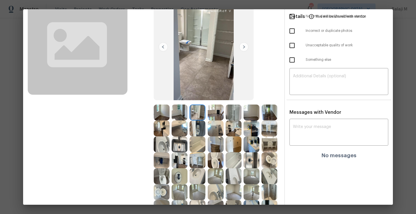
click at [210, 112] on img at bounding box center [216, 112] width 16 height 16
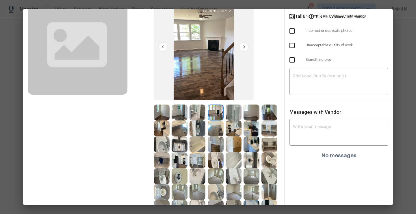
click at [224, 112] on div at bounding box center [217, 112] width 18 height 16
click at [251, 112] on img at bounding box center [252, 112] width 16 height 16
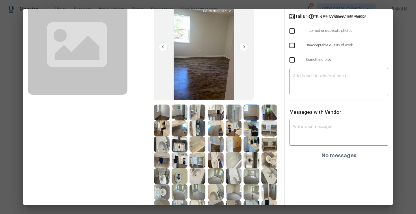
click at [229, 112] on img at bounding box center [234, 112] width 16 height 16
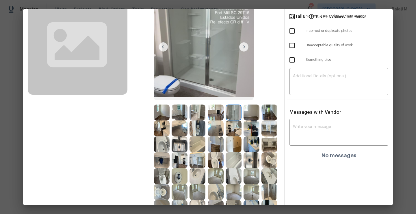
click at [234, 114] on img at bounding box center [234, 112] width 16 height 16
click at [242, 121] on img at bounding box center [234, 128] width 16 height 16
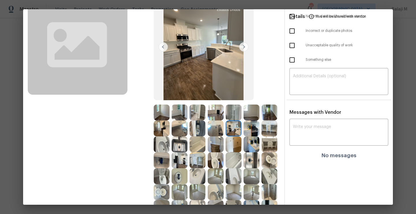
click at [249, 113] on img at bounding box center [252, 112] width 16 height 16
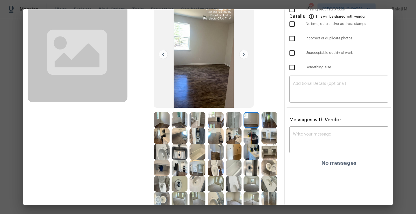
scroll to position [39, 0]
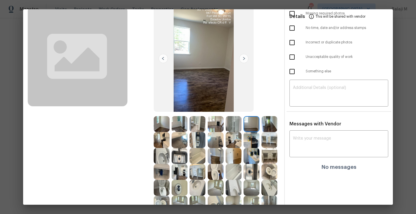
click at [242, 145] on img at bounding box center [234, 140] width 16 height 16
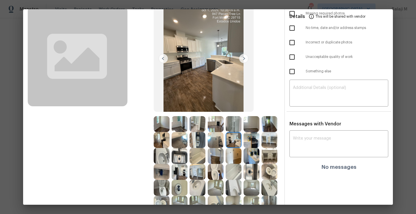
click at [224, 144] on img at bounding box center [216, 140] width 16 height 16
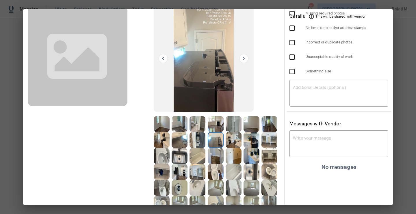
click at [206, 143] on img at bounding box center [198, 140] width 16 height 16
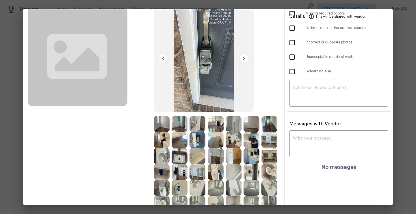
click at [188, 141] on img at bounding box center [180, 140] width 16 height 16
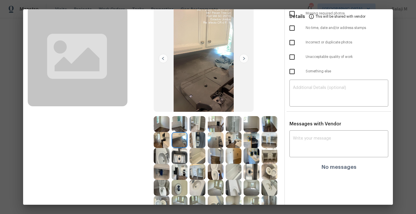
click at [170, 141] on img at bounding box center [162, 140] width 16 height 16
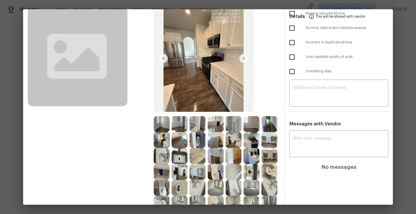
click at [262, 132] on img at bounding box center [270, 124] width 16 height 16
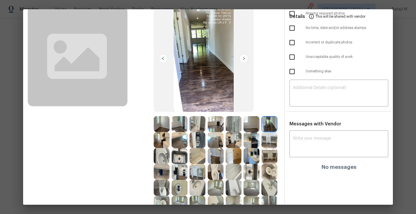
click at [226, 164] on img at bounding box center [234, 156] width 16 height 16
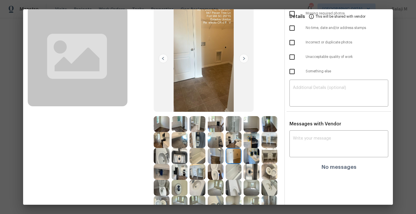
click at [244, 148] on img at bounding box center [252, 140] width 16 height 16
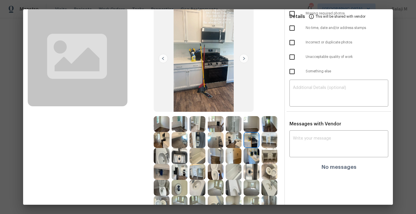
click at [262, 148] on img at bounding box center [270, 140] width 16 height 16
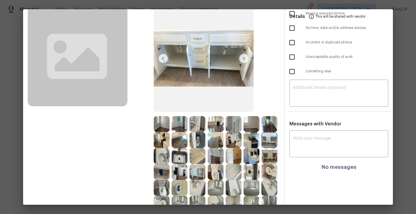
click at [262, 132] on div at bounding box center [271, 124] width 18 height 16
click at [244, 148] on img at bounding box center [252, 140] width 16 height 16
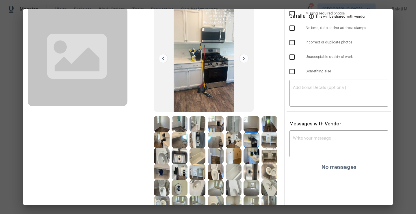
click at [242, 139] on img at bounding box center [234, 140] width 16 height 16
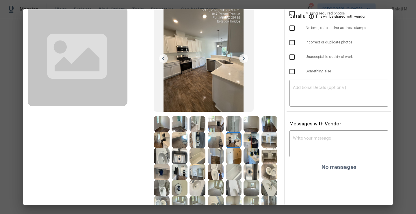
click at [206, 139] on img at bounding box center [198, 140] width 16 height 16
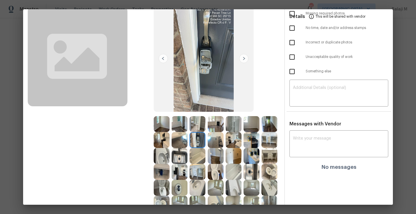
click at [224, 146] on img at bounding box center [216, 140] width 16 height 16
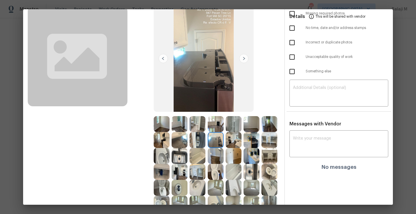
click at [242, 142] on img at bounding box center [234, 140] width 16 height 16
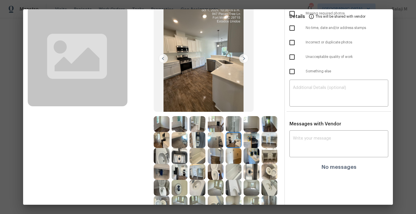
click at [244, 148] on img at bounding box center [252, 140] width 16 height 16
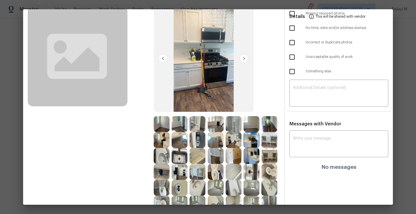
click at [244, 148] on div at bounding box center [253, 140] width 18 height 16
click at [262, 148] on img at bounding box center [270, 140] width 16 height 16
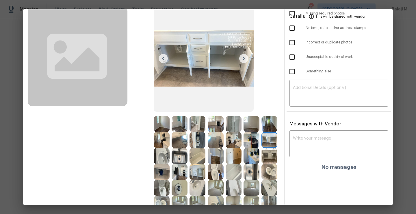
click at [170, 157] on img at bounding box center [162, 156] width 16 height 16
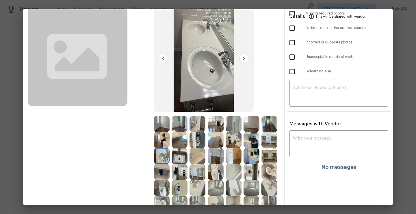
click at [172, 168] on div at bounding box center [163, 172] width 18 height 16
click at [188, 158] on img at bounding box center [180, 156] width 16 height 16
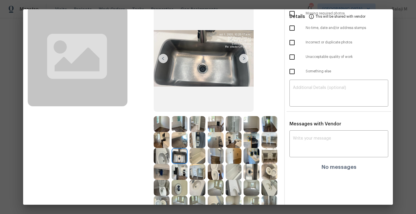
click at [206, 163] on img at bounding box center [198, 156] width 16 height 16
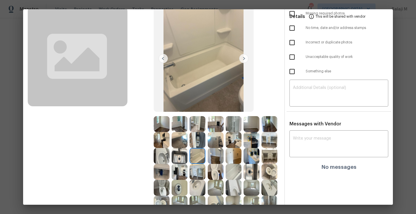
click at [206, 164] on img at bounding box center [198, 172] width 16 height 16
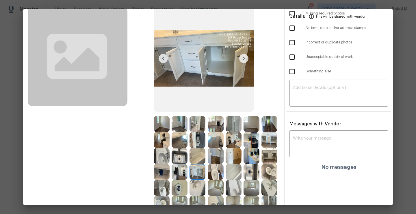
click at [224, 160] on img at bounding box center [216, 156] width 16 height 16
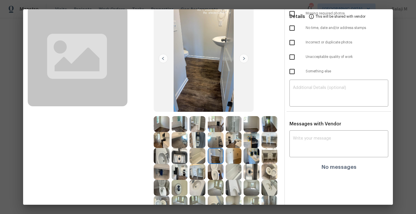
click at [224, 161] on img at bounding box center [216, 156] width 16 height 16
click at [206, 174] on img at bounding box center [198, 172] width 16 height 16
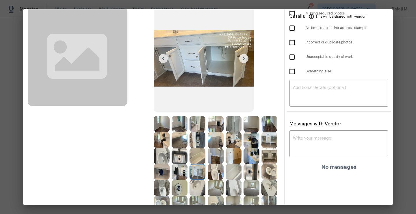
click at [188, 174] on img at bounding box center [180, 172] width 16 height 16
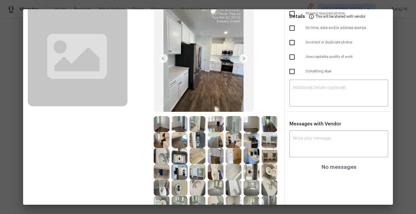
click at [262, 164] on img at bounding box center [270, 156] width 16 height 16
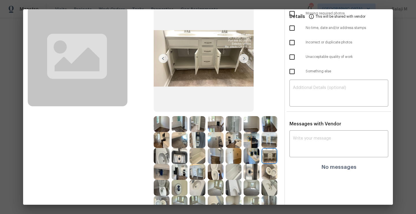
click at [244, 164] on img at bounding box center [252, 156] width 16 height 16
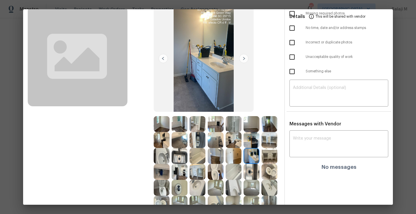
click at [152, 170] on div "Before" at bounding box center [91, 120] width 126 height 246
click at [208, 180] on img at bounding box center [216, 172] width 16 height 16
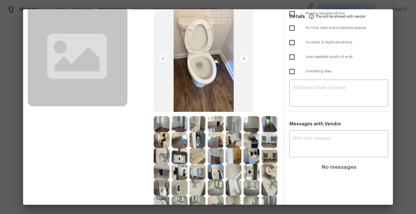
click at [226, 180] on img at bounding box center [234, 172] width 16 height 16
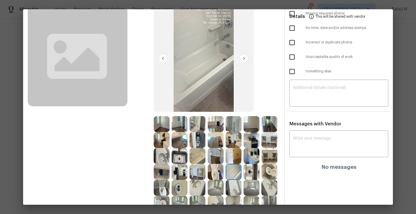
click at [244, 180] on img at bounding box center [252, 172] width 16 height 16
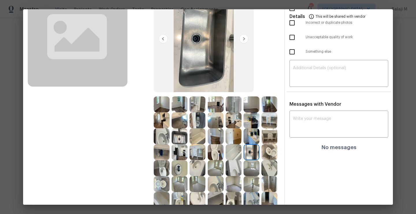
scroll to position [59, 0]
click at [262, 160] on img at bounding box center [270, 152] width 16 height 16
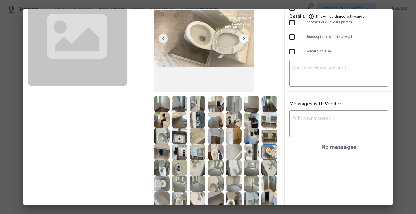
scroll to position [75, 0]
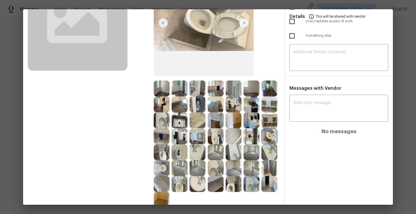
click at [170, 148] on img at bounding box center [162, 152] width 16 height 16
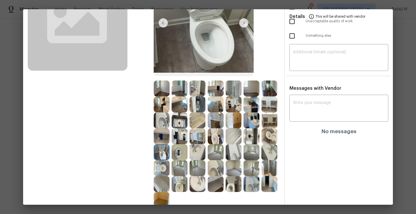
click at [188, 150] on img at bounding box center [180, 152] width 16 height 16
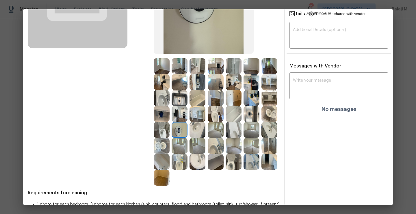
scroll to position [108, 0]
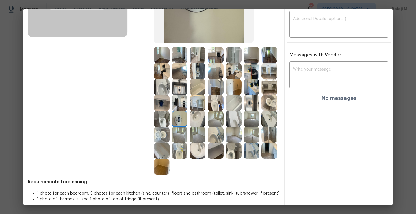
click at [190, 127] on div at bounding box center [199, 119] width 18 height 16
click at [190, 127] on img at bounding box center [198, 119] width 16 height 16
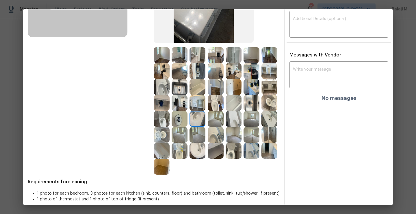
click at [190, 127] on img at bounding box center [198, 119] width 16 height 16
click at [226, 127] on img at bounding box center [234, 119] width 16 height 16
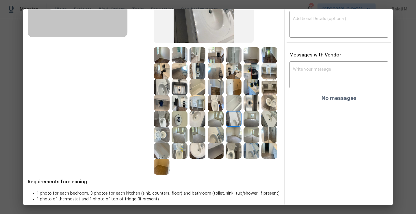
click at [244, 127] on img at bounding box center [252, 119] width 16 height 16
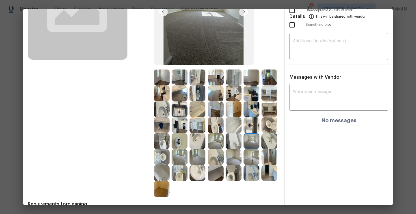
scroll to position [84, 0]
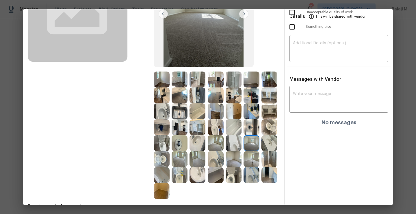
click at [170, 140] on img at bounding box center [162, 143] width 16 height 16
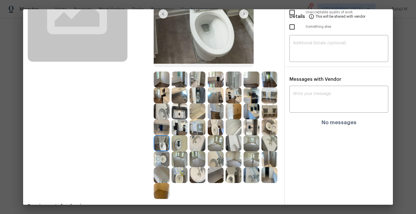
click at [188, 140] on img at bounding box center [180, 143] width 16 height 16
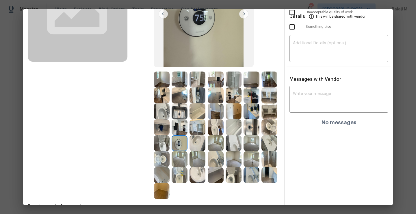
click at [170, 158] on img at bounding box center [162, 159] width 16 height 16
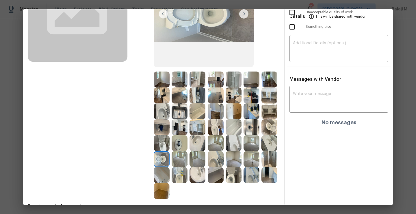
click at [262, 151] on img at bounding box center [270, 143] width 16 height 16
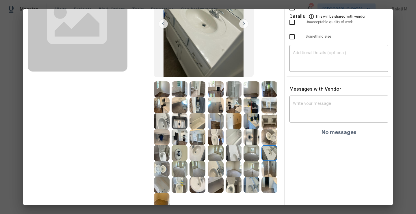
scroll to position [93, 0]
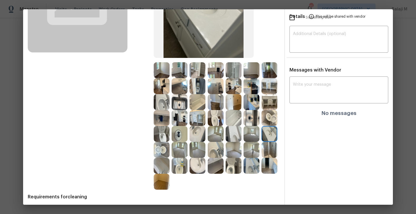
click at [190, 142] on img at bounding box center [198, 134] width 16 height 16
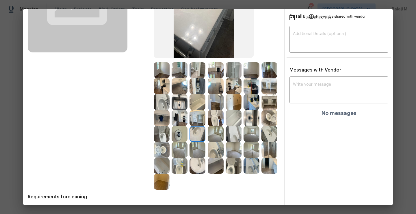
click at [172, 158] on img at bounding box center [180, 150] width 16 height 16
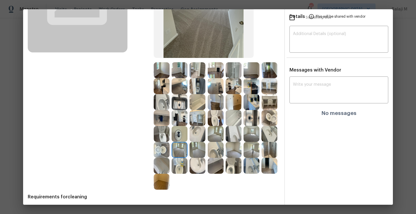
click at [190, 158] on div at bounding box center [199, 150] width 18 height 16
click at [208, 158] on img at bounding box center [216, 150] width 16 height 16
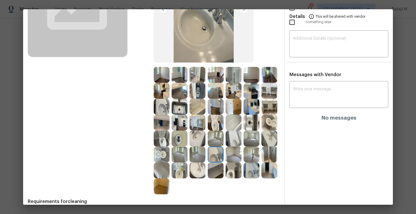
scroll to position [115, 0]
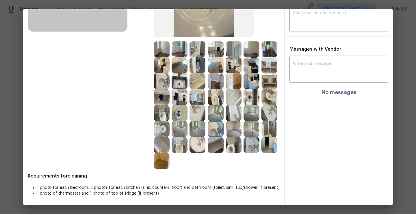
click at [226, 137] on img at bounding box center [234, 129] width 16 height 16
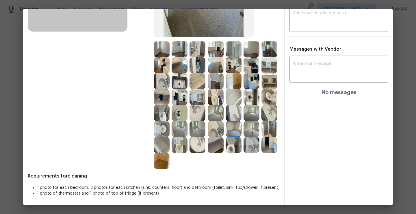
click at [244, 137] on img at bounding box center [252, 129] width 16 height 16
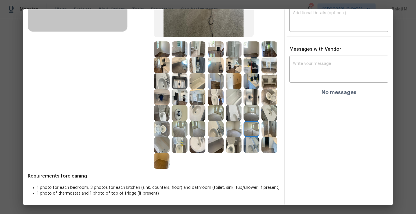
click at [262, 137] on img at bounding box center [270, 129] width 16 height 16
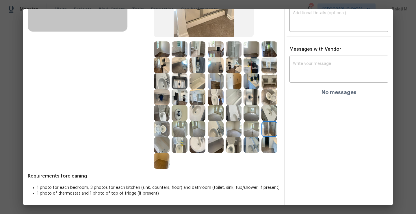
click at [245, 153] on img at bounding box center [252, 145] width 16 height 16
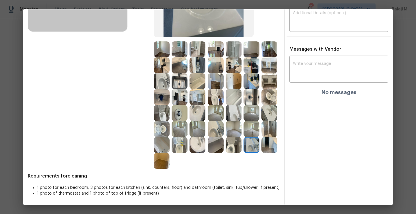
click at [228, 153] on img at bounding box center [234, 145] width 16 height 16
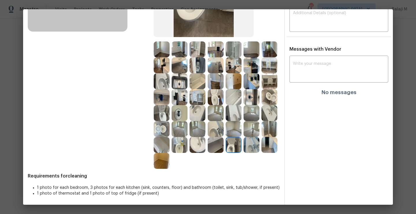
click at [212, 153] on img at bounding box center [216, 145] width 16 height 16
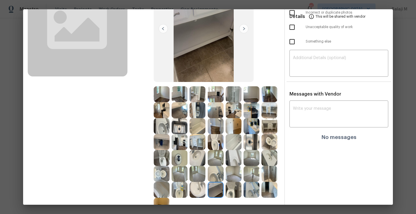
scroll to position [107, 0]
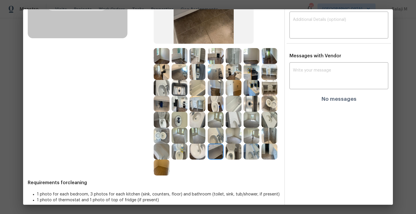
click at [248, 159] on img at bounding box center [252, 151] width 16 height 16
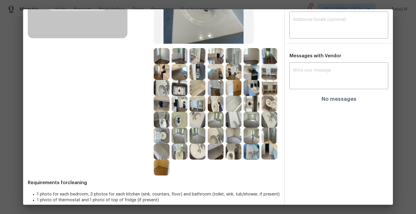
click at [170, 175] on img at bounding box center [162, 167] width 16 height 16
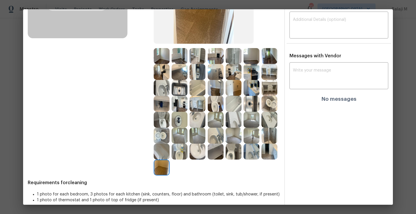
click at [262, 159] on img at bounding box center [270, 151] width 16 height 16
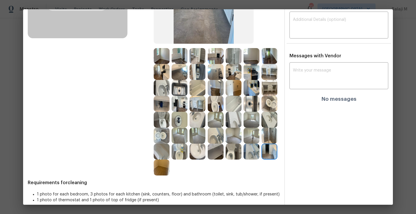
click at [156, 159] on img at bounding box center [162, 151] width 16 height 16
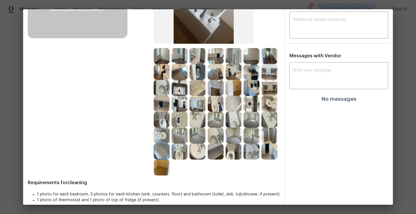
click at [179, 159] on img at bounding box center [180, 151] width 16 height 16
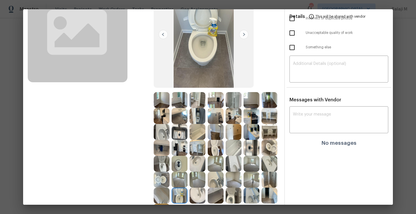
scroll to position [0, 0]
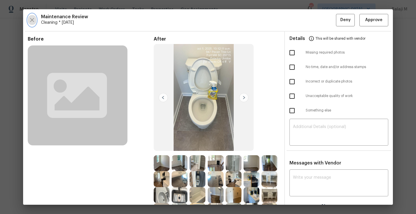
click at [31, 21] on icon "button" at bounding box center [32, 20] width 4 height 4
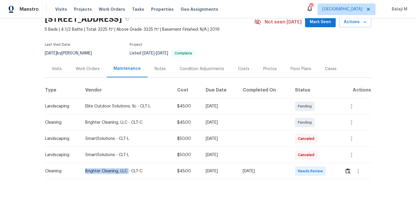
drag, startPoint x: 82, startPoint y: 166, endPoint x: 125, endPoint y: 165, distance: 43.1
click at [125, 168] on div "Brighter Cleaning, LLC - CLT-C" at bounding box center [126, 171] width 83 height 6
copy div "Brighter Cleaning, LLC"
